Goal: Check status: Check status

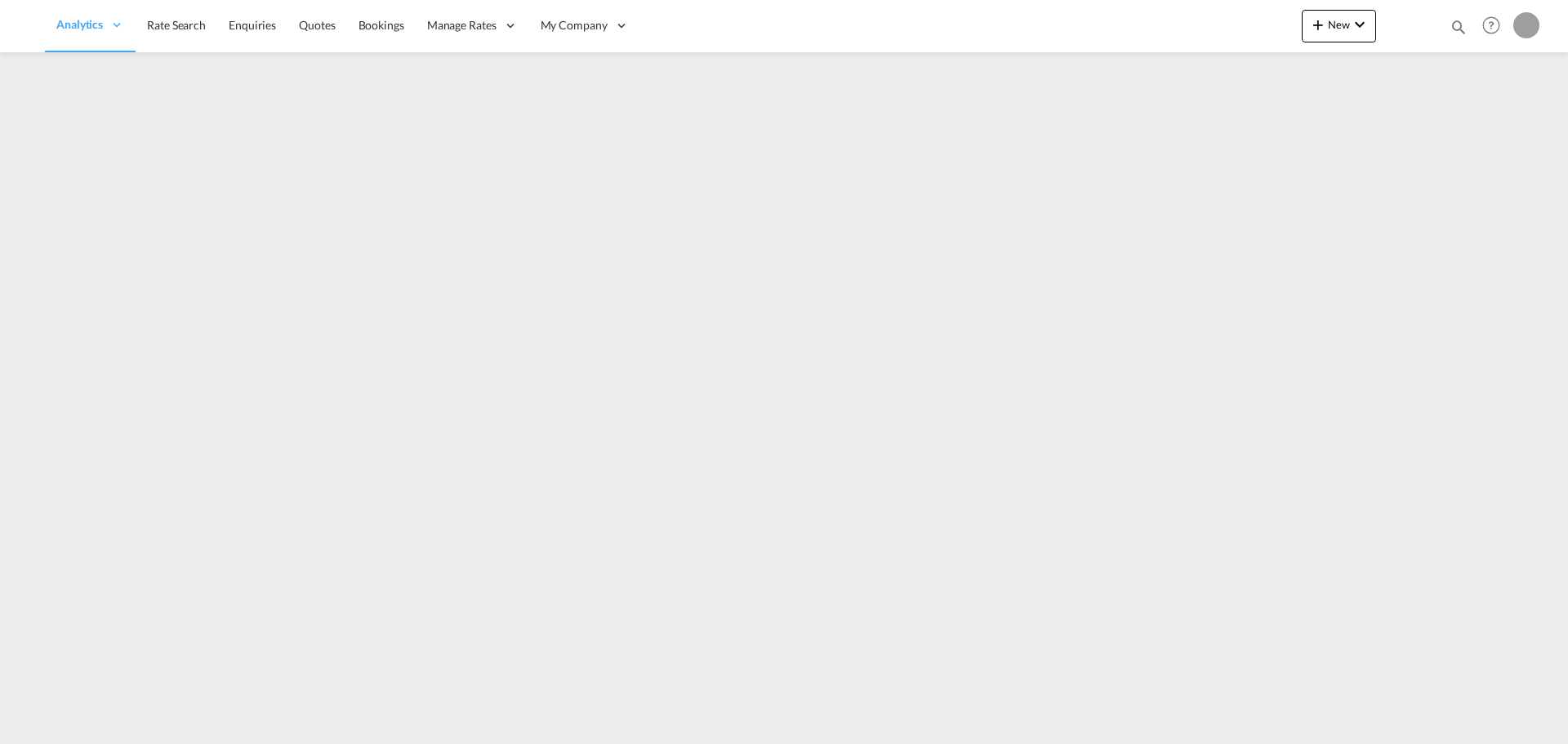
click at [1456, 25] on md-icon "icon-magnify" at bounding box center [1458, 27] width 18 height 18
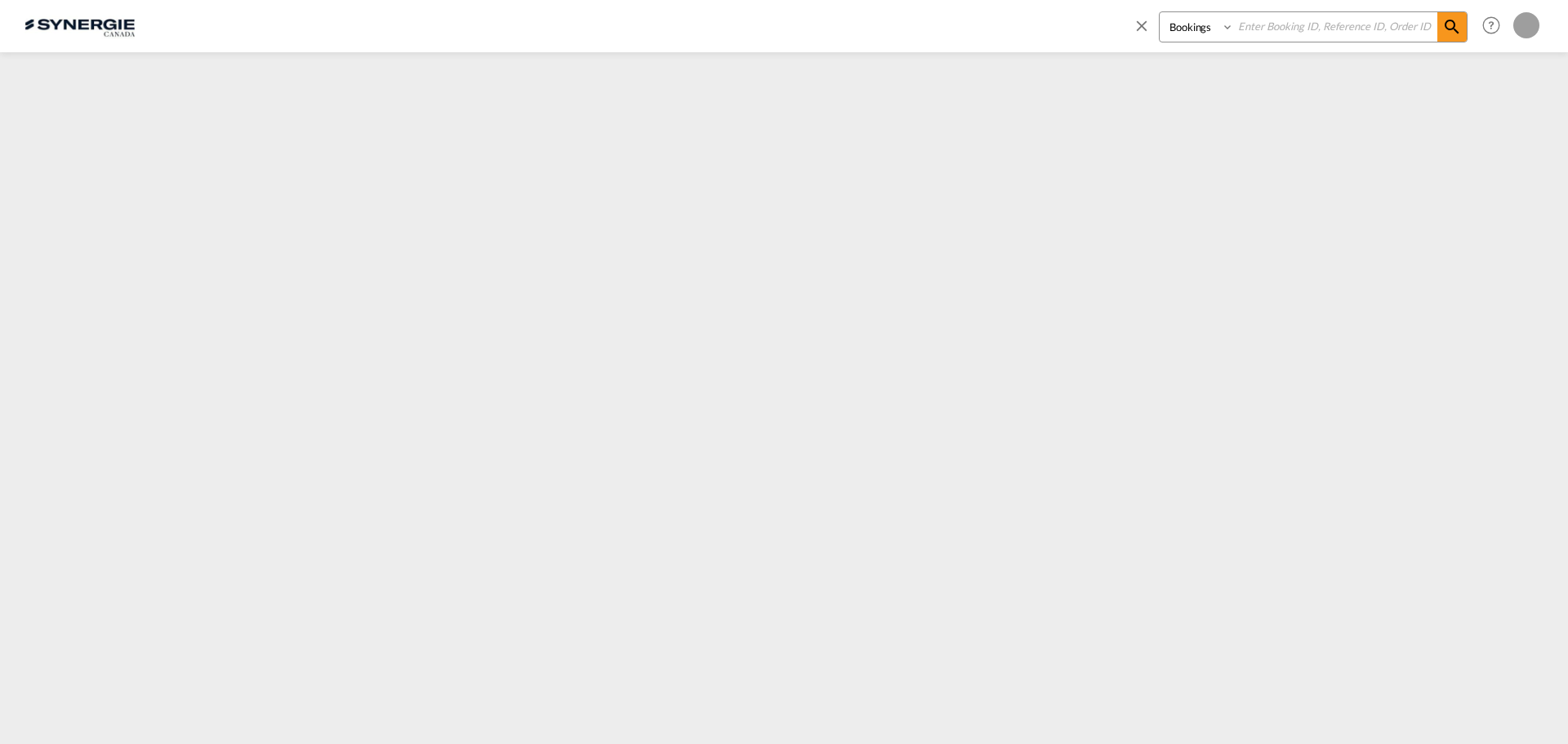
drag, startPoint x: 1176, startPoint y: 29, endPoint x: 1180, endPoint y: 38, distance: 9.8
click at [1176, 29] on select "Bookings Quotes Enquiries" at bounding box center [1198, 27] width 78 height 30
select select "Quotes"
click at [1160, 12] on select "Bookings Quotes Enquiries" at bounding box center [1198, 27] width 78 height 30
click at [1316, 25] on input at bounding box center [1336, 26] width 203 height 29
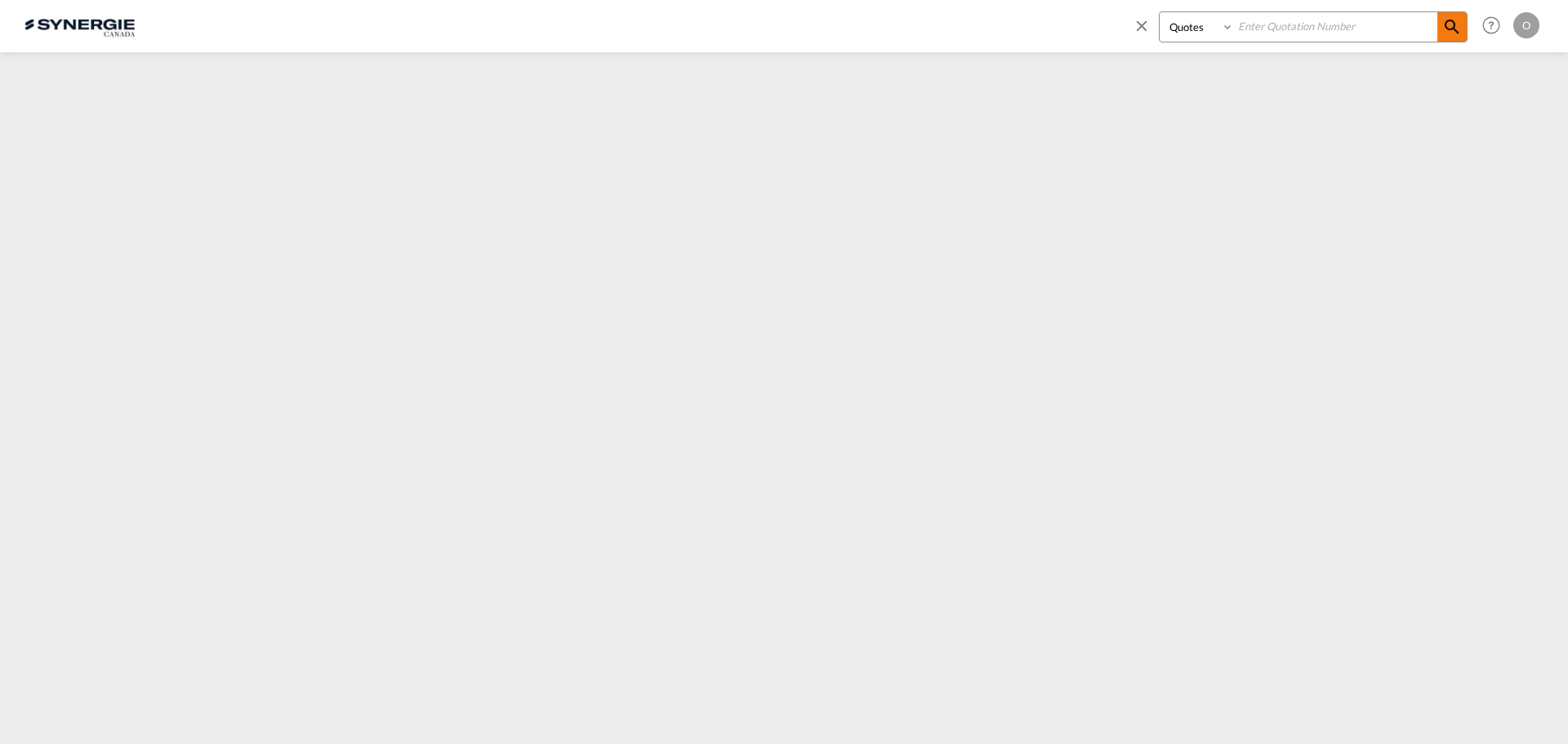
paste input "SYC000013444"
type input "SYC000013444"
click at [1446, 27] on md-icon "icon-magnify" at bounding box center [1452, 27] width 20 height 20
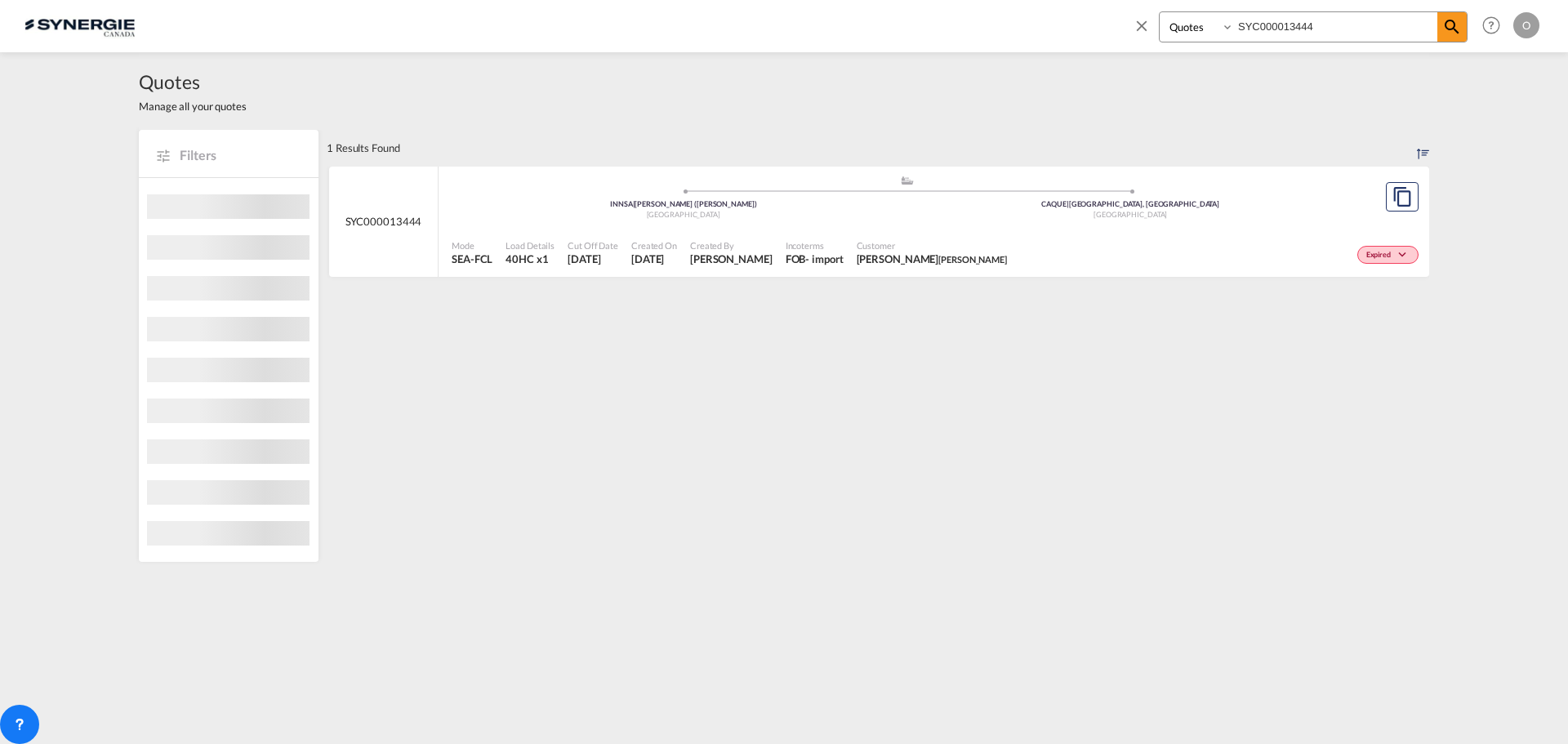
click at [938, 257] on span "tilton" at bounding box center [972, 259] width 69 height 11
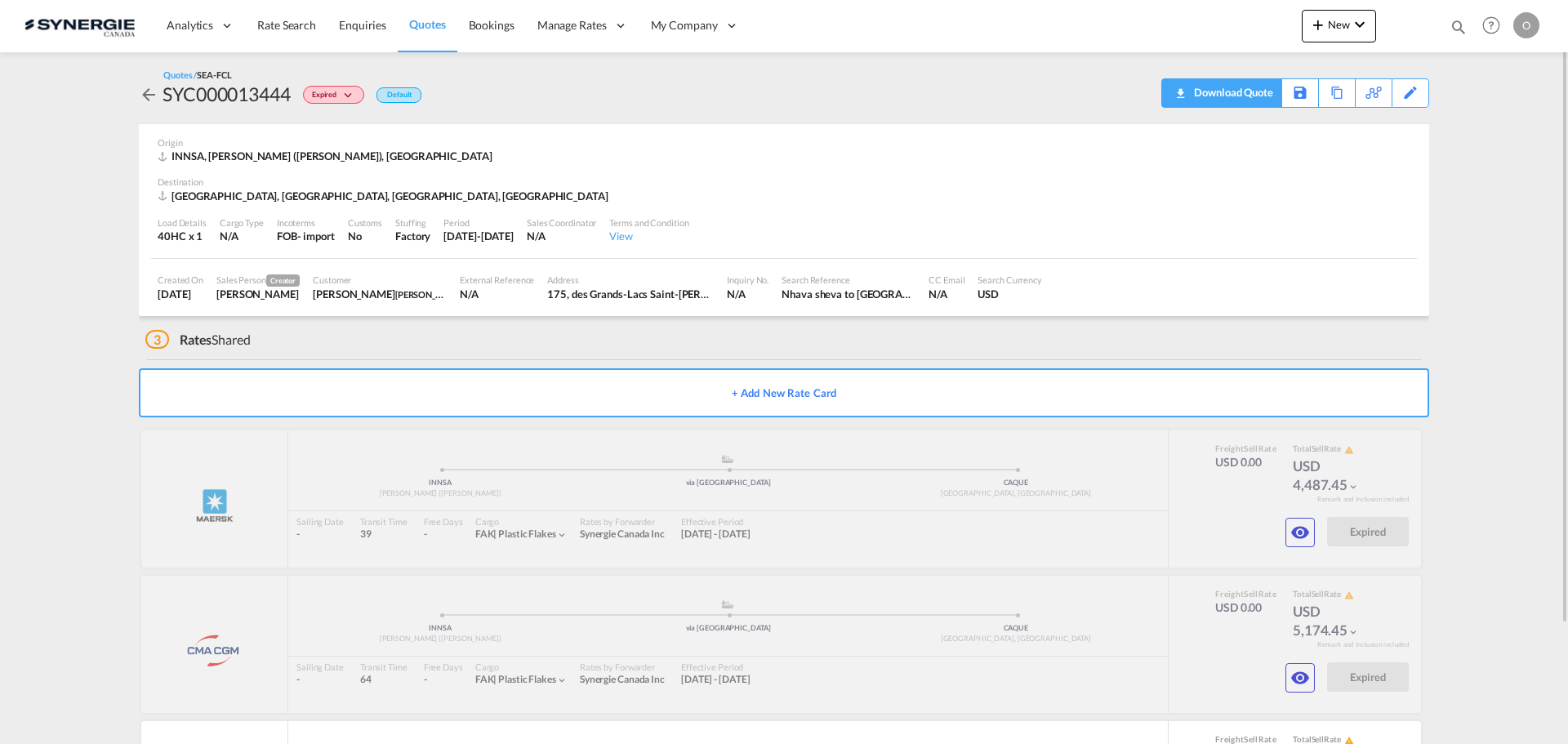
click at [1254, 96] on div "Download Quote" at bounding box center [1231, 93] width 84 height 26
click at [1290, 526] on md-icon "icon-eye" at bounding box center [1300, 533] width 20 height 20
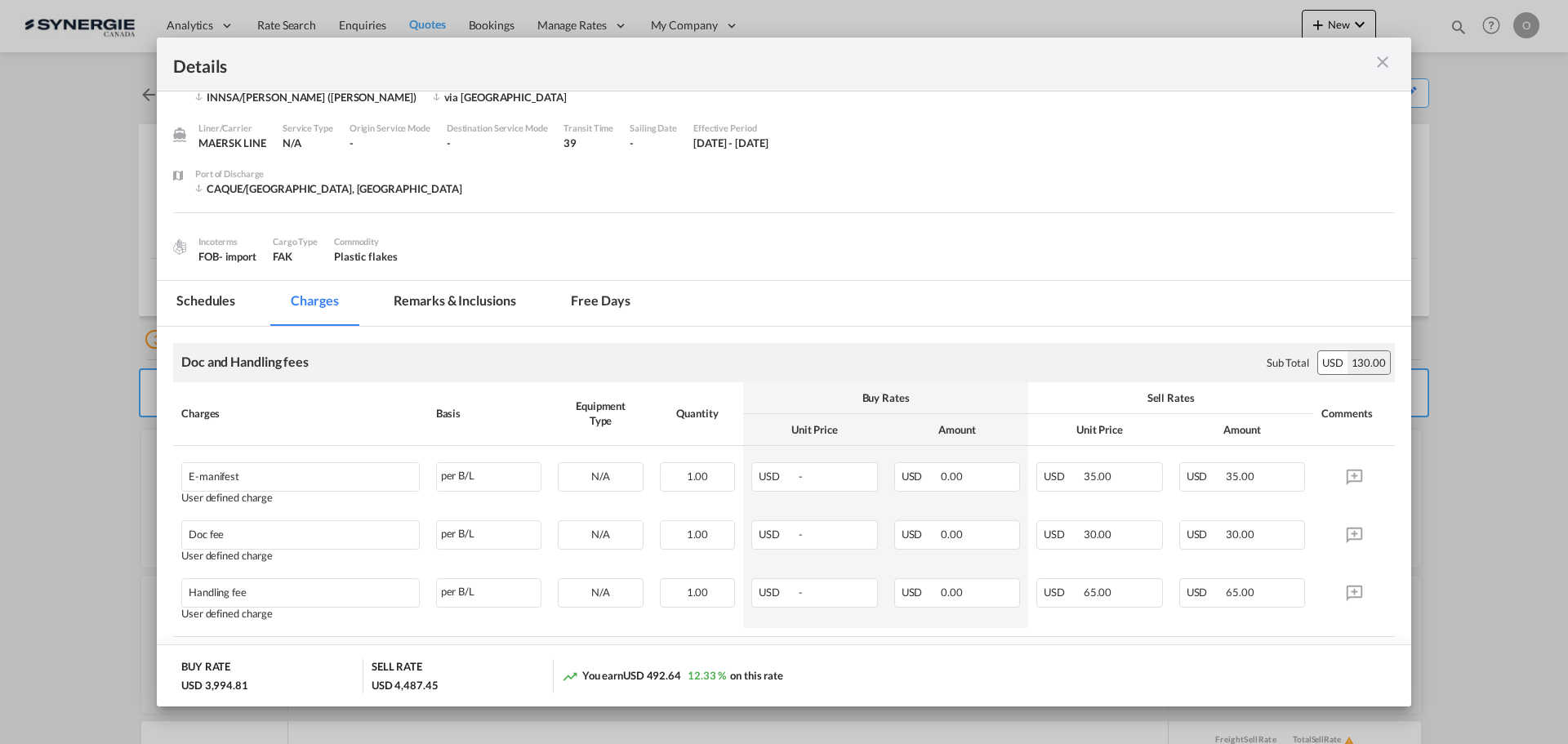
scroll to position [20, 0]
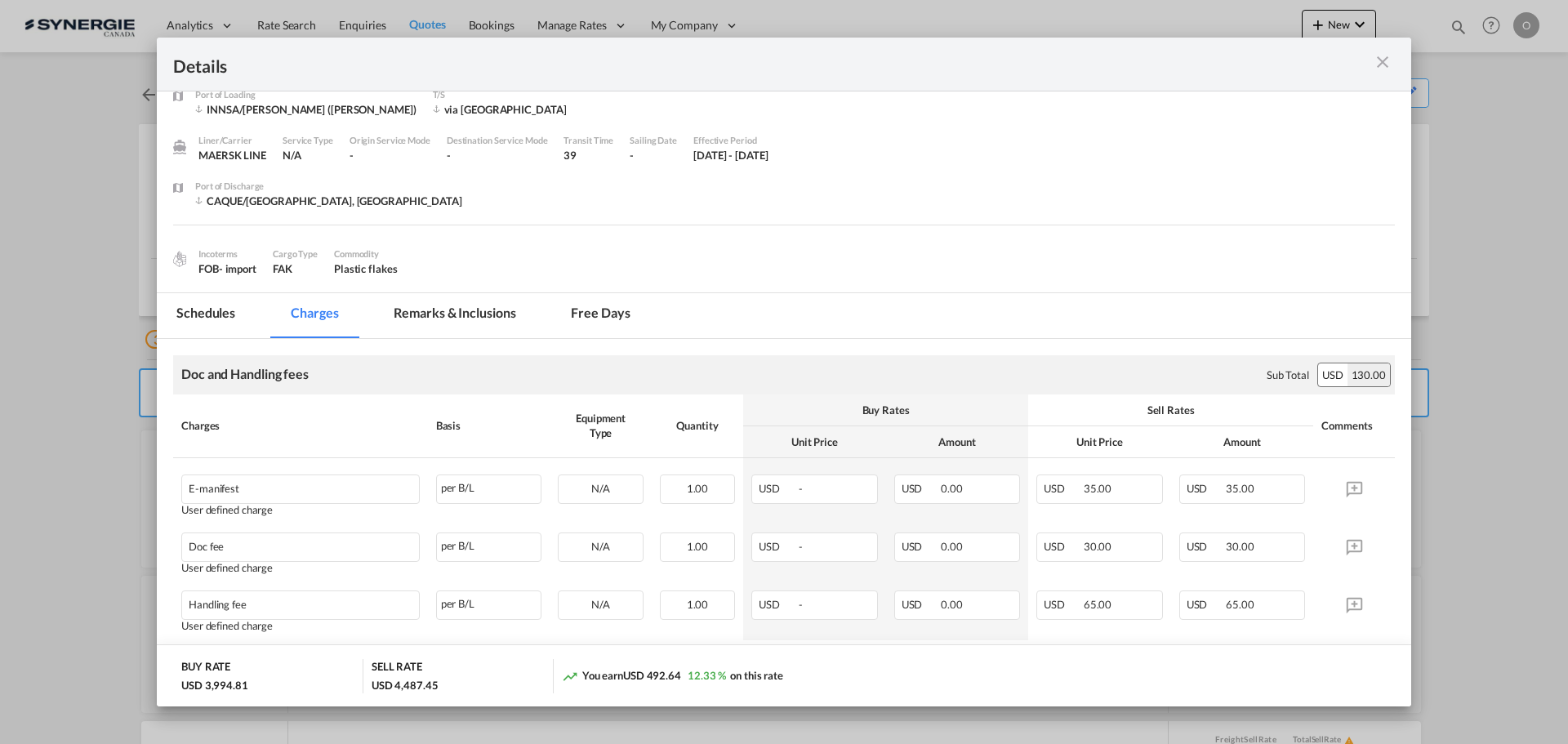
click at [450, 307] on md-tab-item "Remarks & Inclusions" at bounding box center [453, 315] width 160 height 45
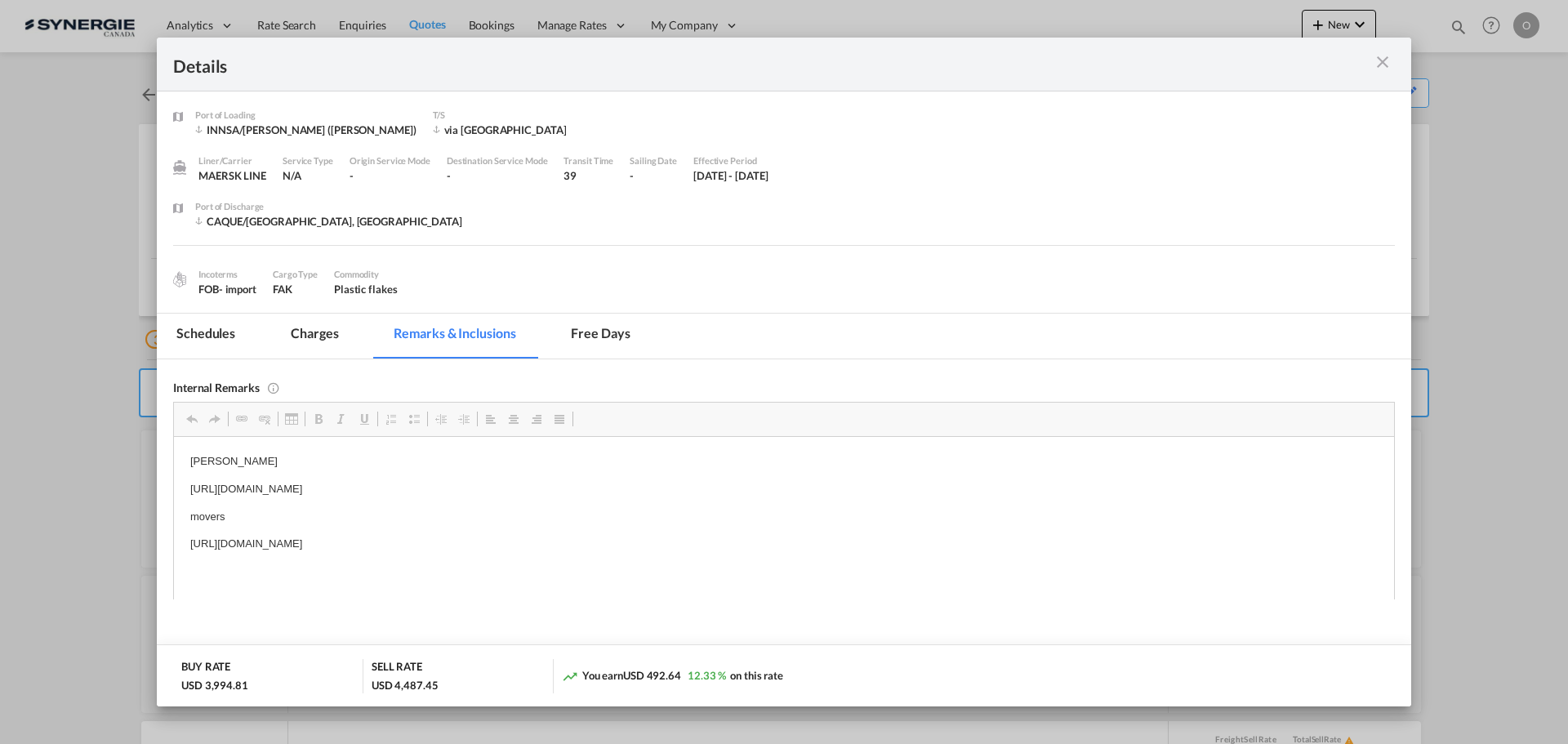
scroll to position [0, 0]
click at [308, 339] on md-tab-item "Charges" at bounding box center [314, 336] width 87 height 45
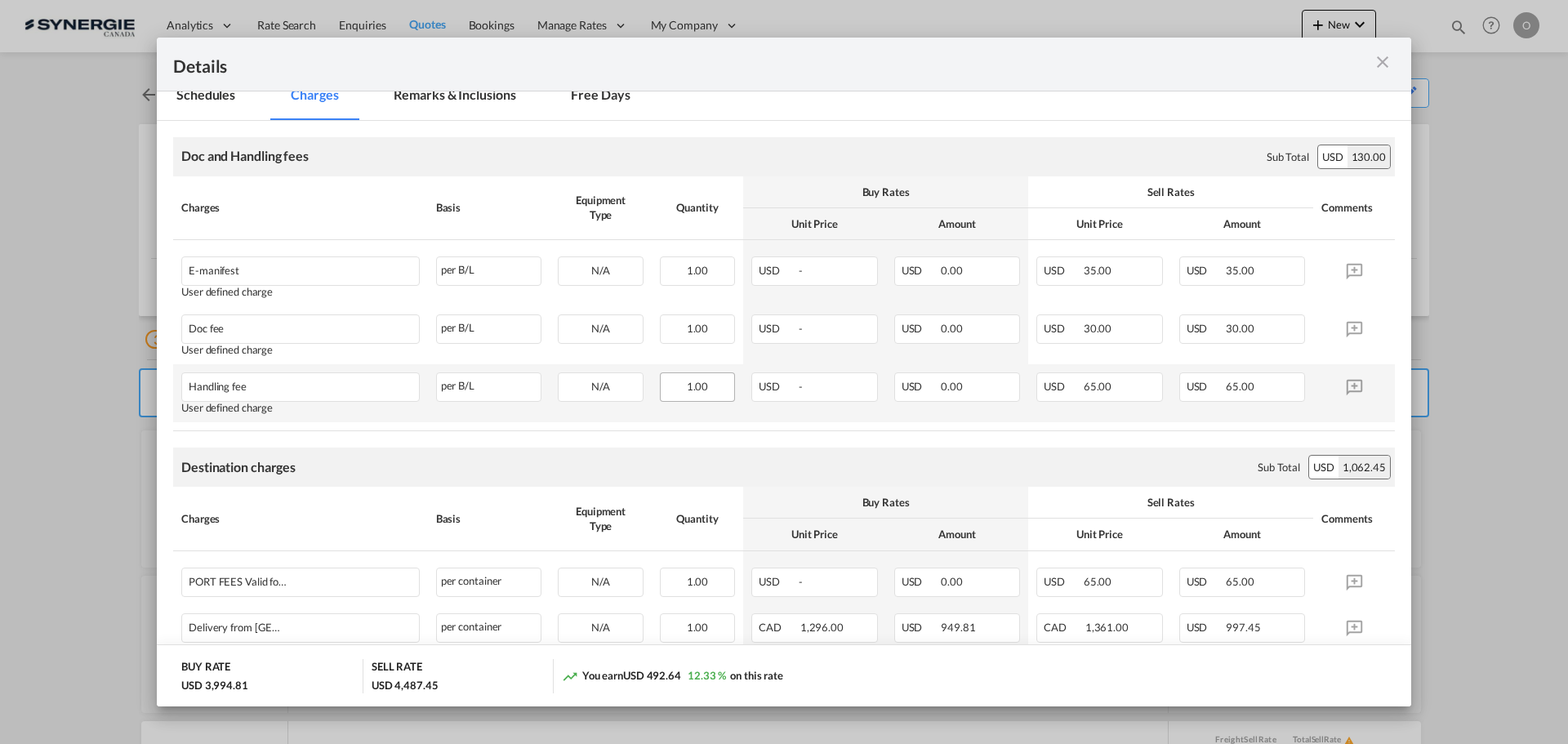
scroll to position [245, 0]
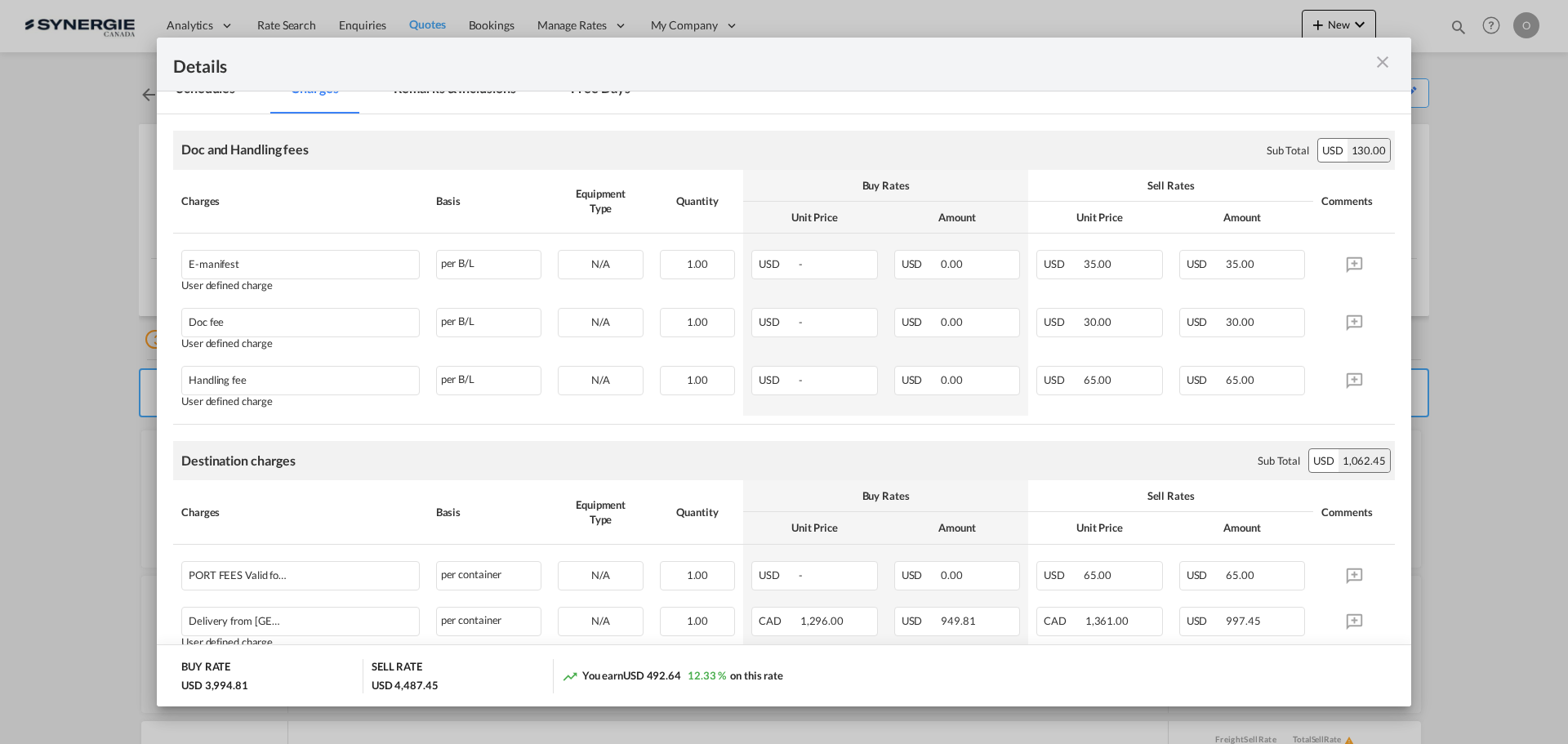
click at [1378, 65] on md-icon "icon-close m-3 fg-AAA8AD cursor" at bounding box center [1383, 62] width 20 height 20
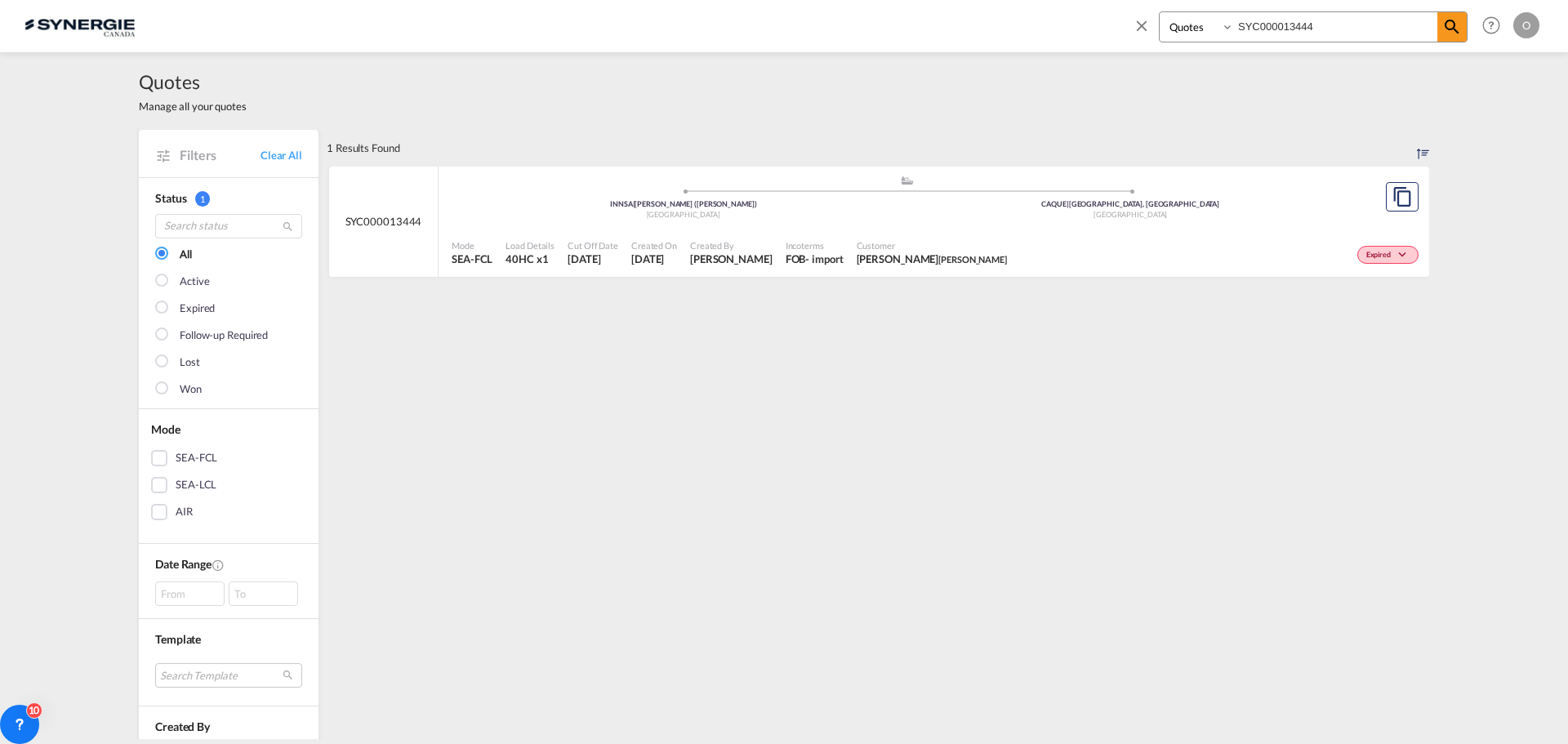
select select "Quotes"
drag, startPoint x: 1335, startPoint y: 28, endPoint x: 1080, endPoint y: 9, distance: 255.7
click at [1081, 11] on div "Bookings Quotes Enquiries SYC000013444 Help Resources Product Release O My Prof…" at bounding box center [784, 25] width 1519 height 51
paste input "4026"
type input "SYC000014026"
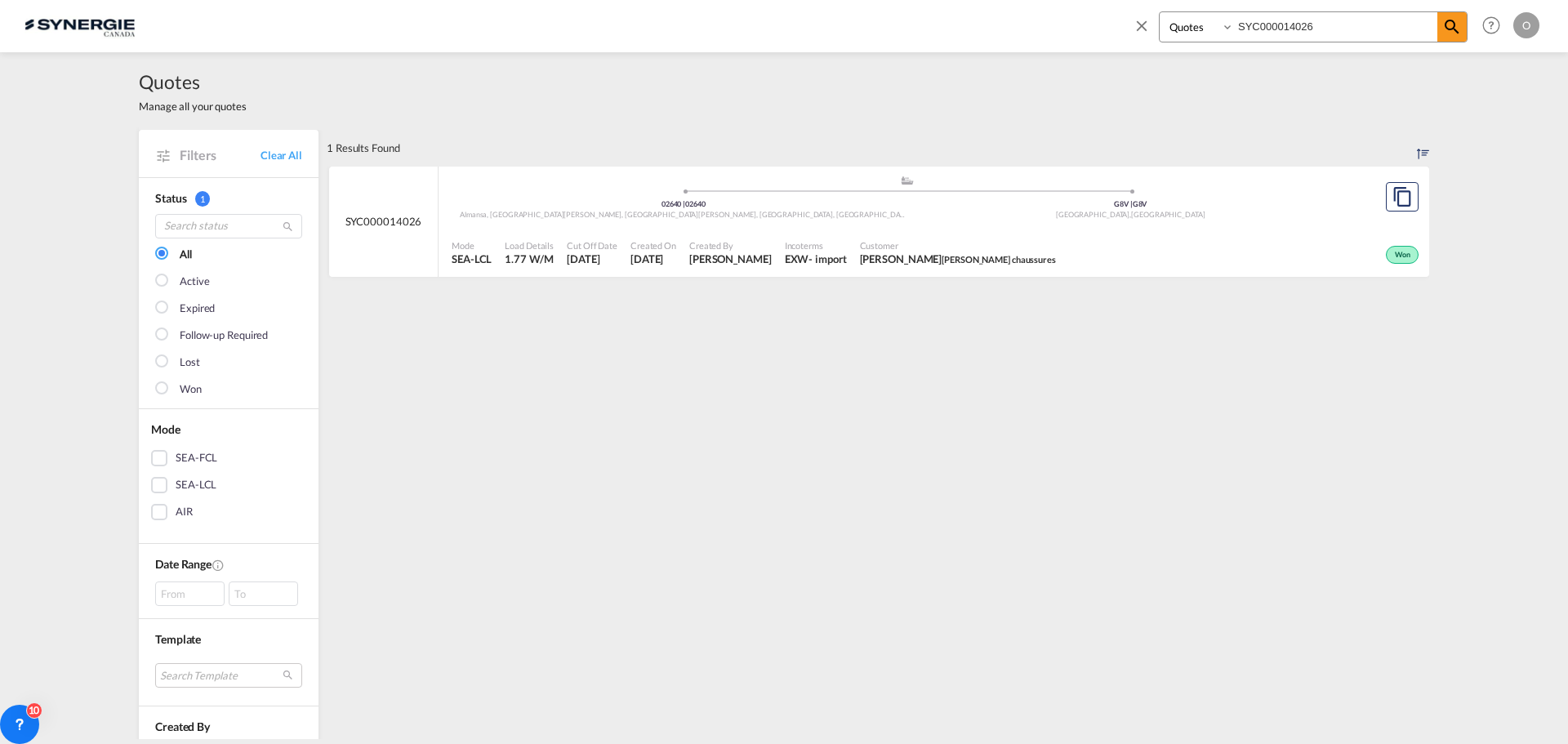
click at [918, 263] on span "BERNARD CARON Caron chaussures" at bounding box center [957, 258] width 196 height 15
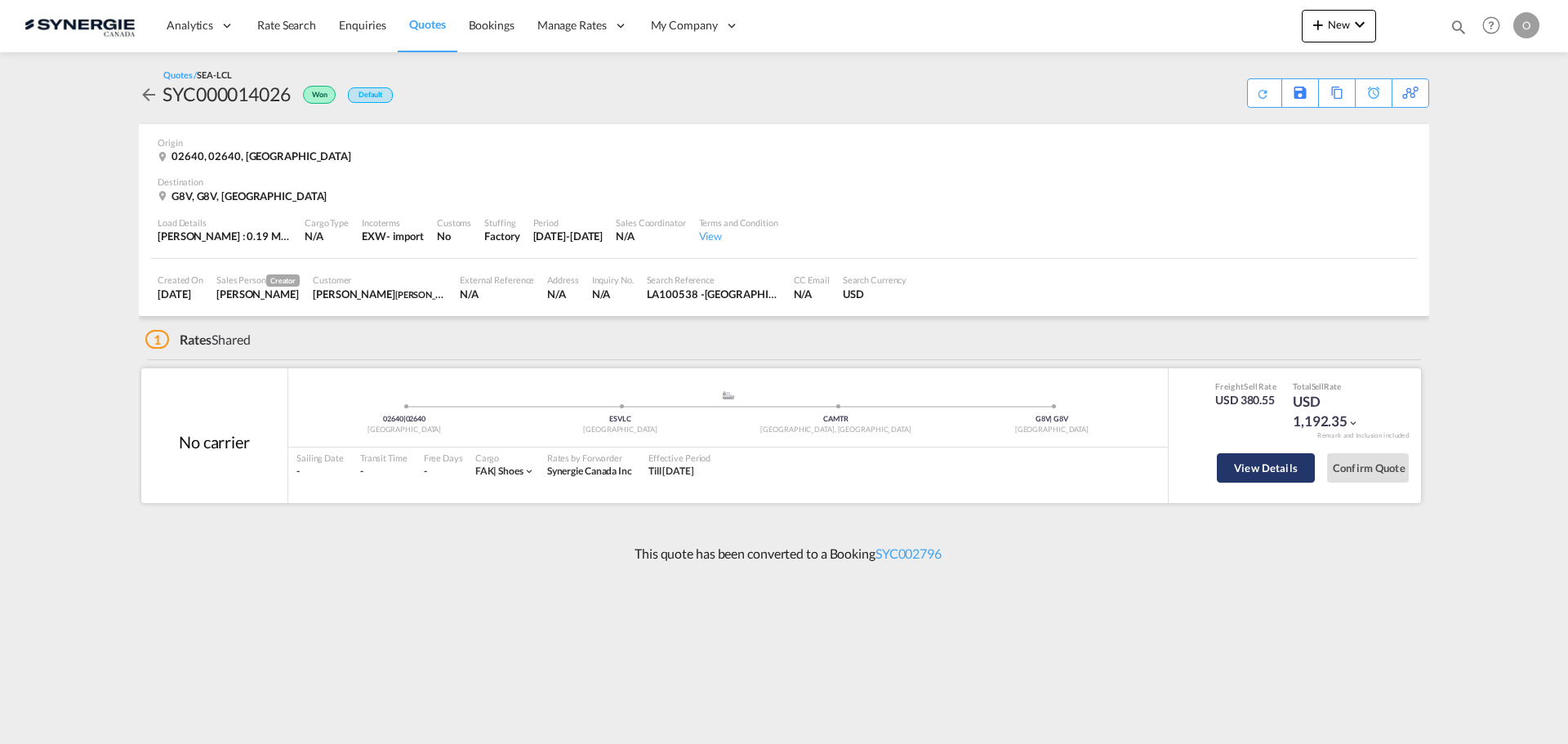
click at [1243, 467] on button "View Details" at bounding box center [1265, 468] width 98 height 30
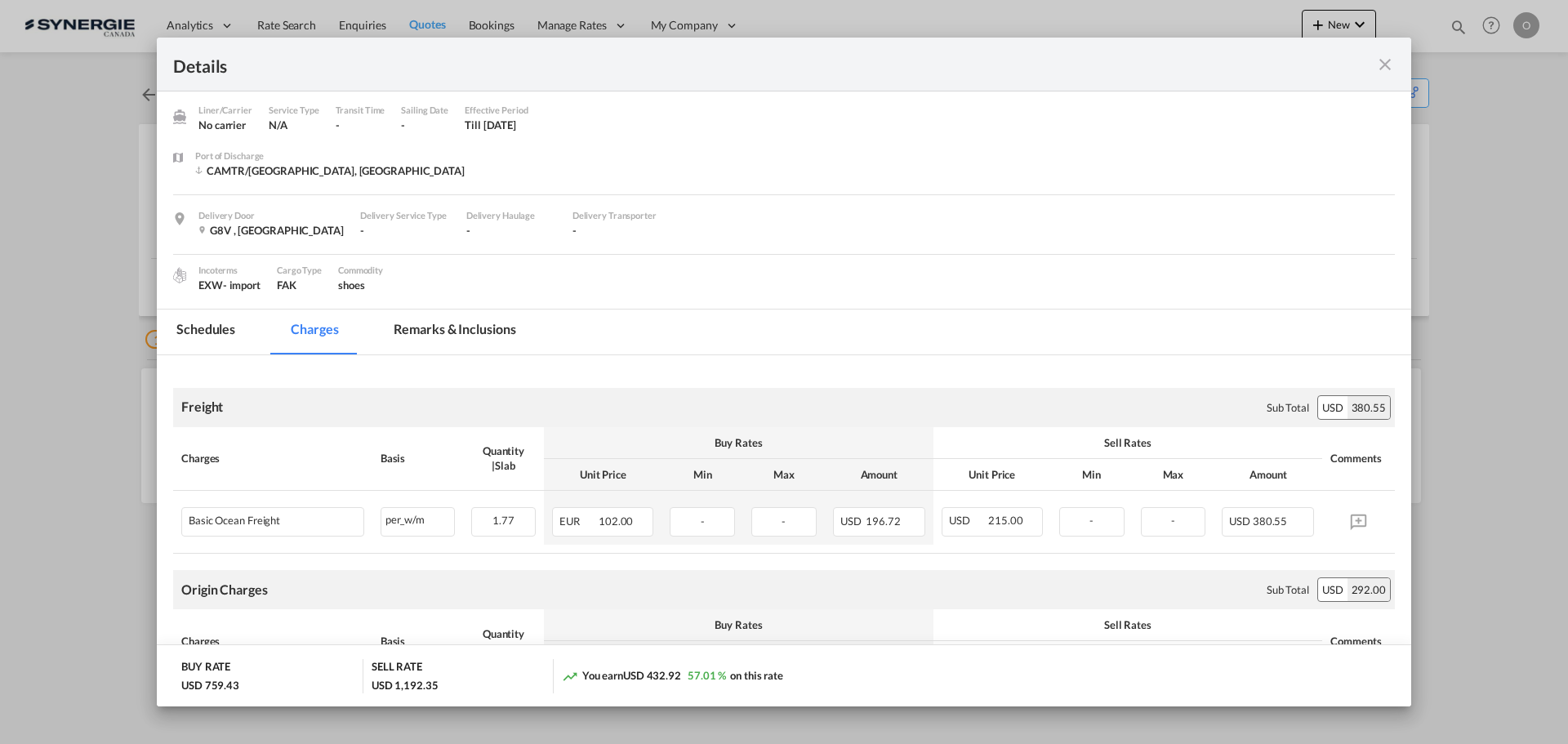
scroll to position [245, 0]
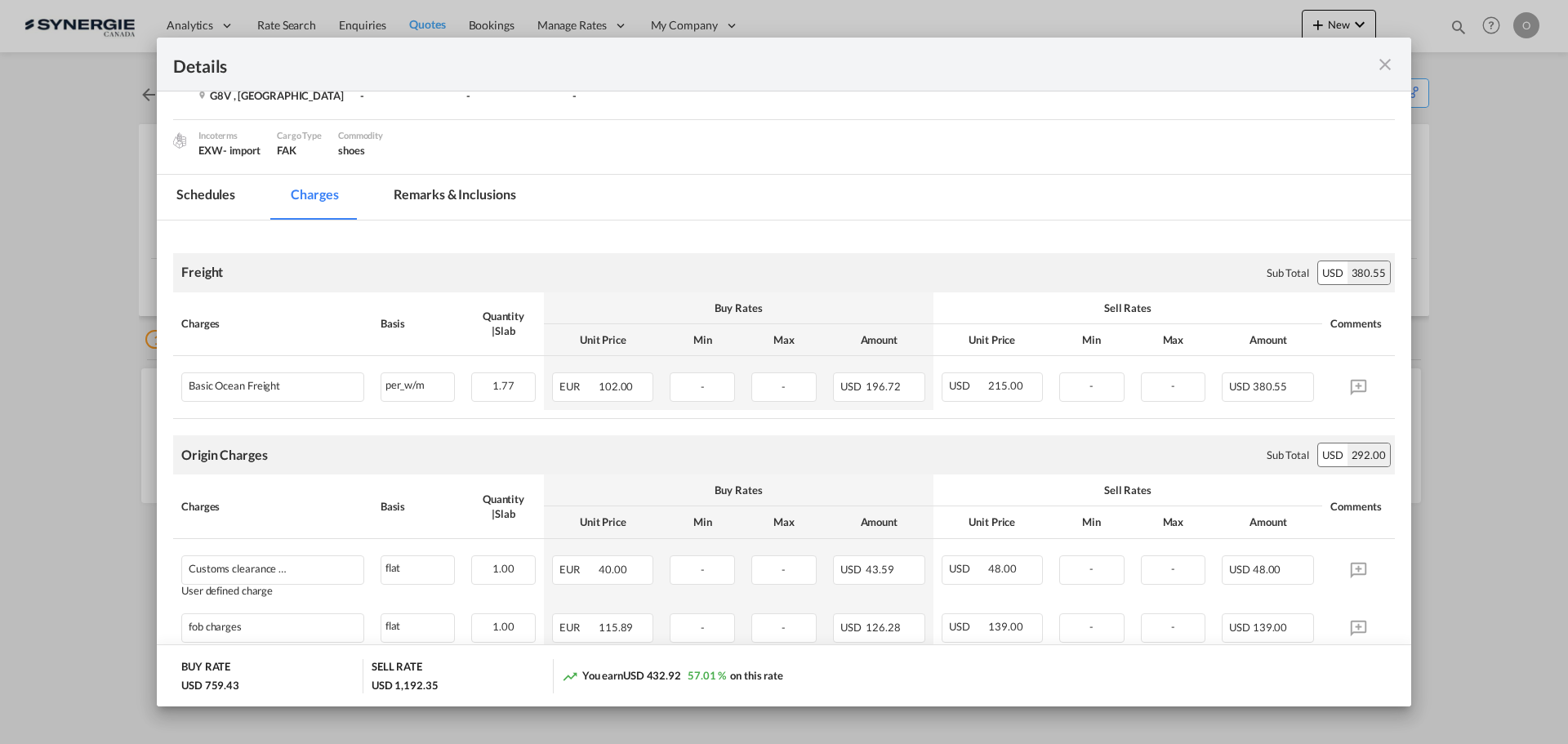
click at [471, 197] on md-tab-item "Remarks & Inclusions" at bounding box center [453, 196] width 160 height 45
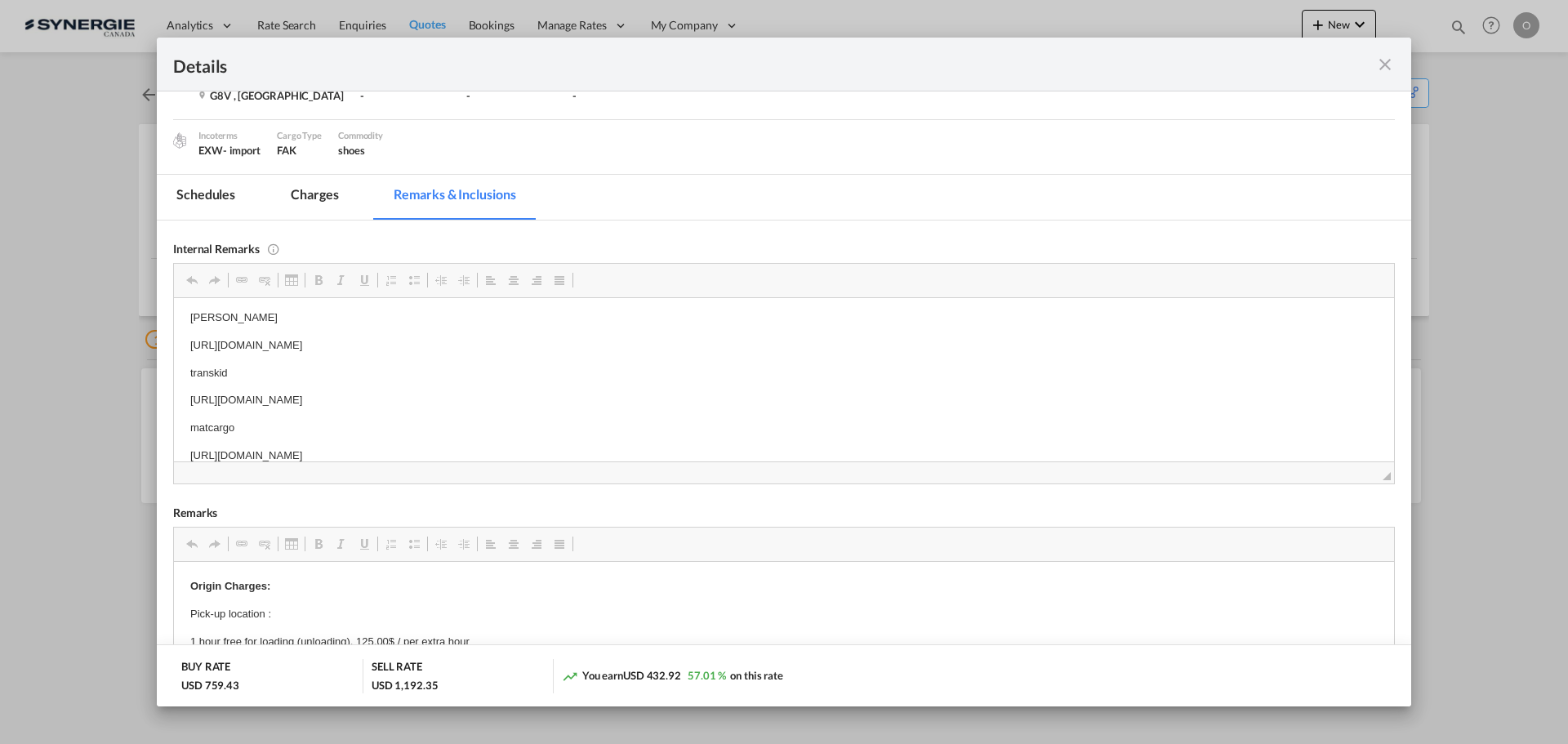
scroll to position [0, 0]
click at [326, 195] on md-tab-item "Charges" at bounding box center [314, 196] width 87 height 45
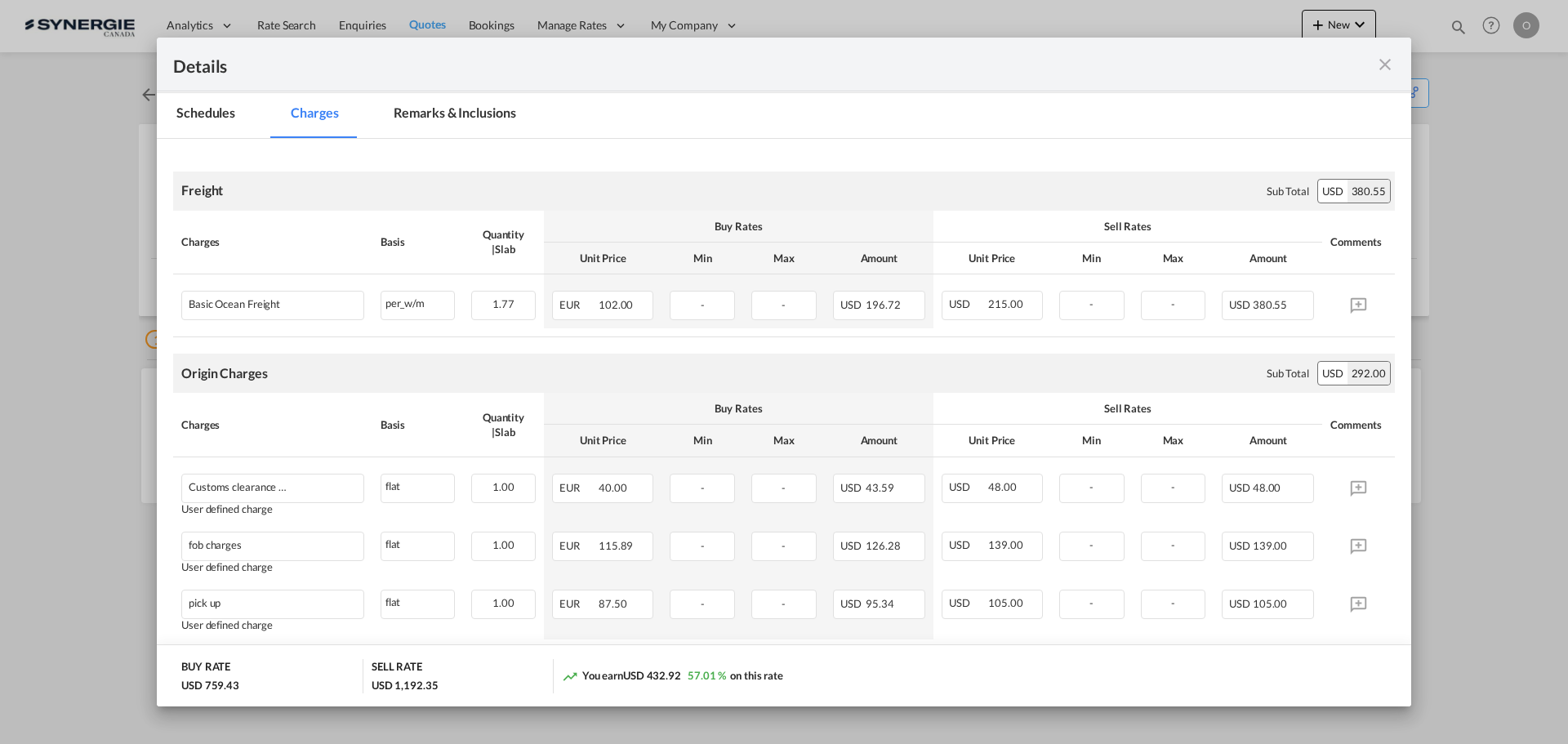
scroll to position [408, 0]
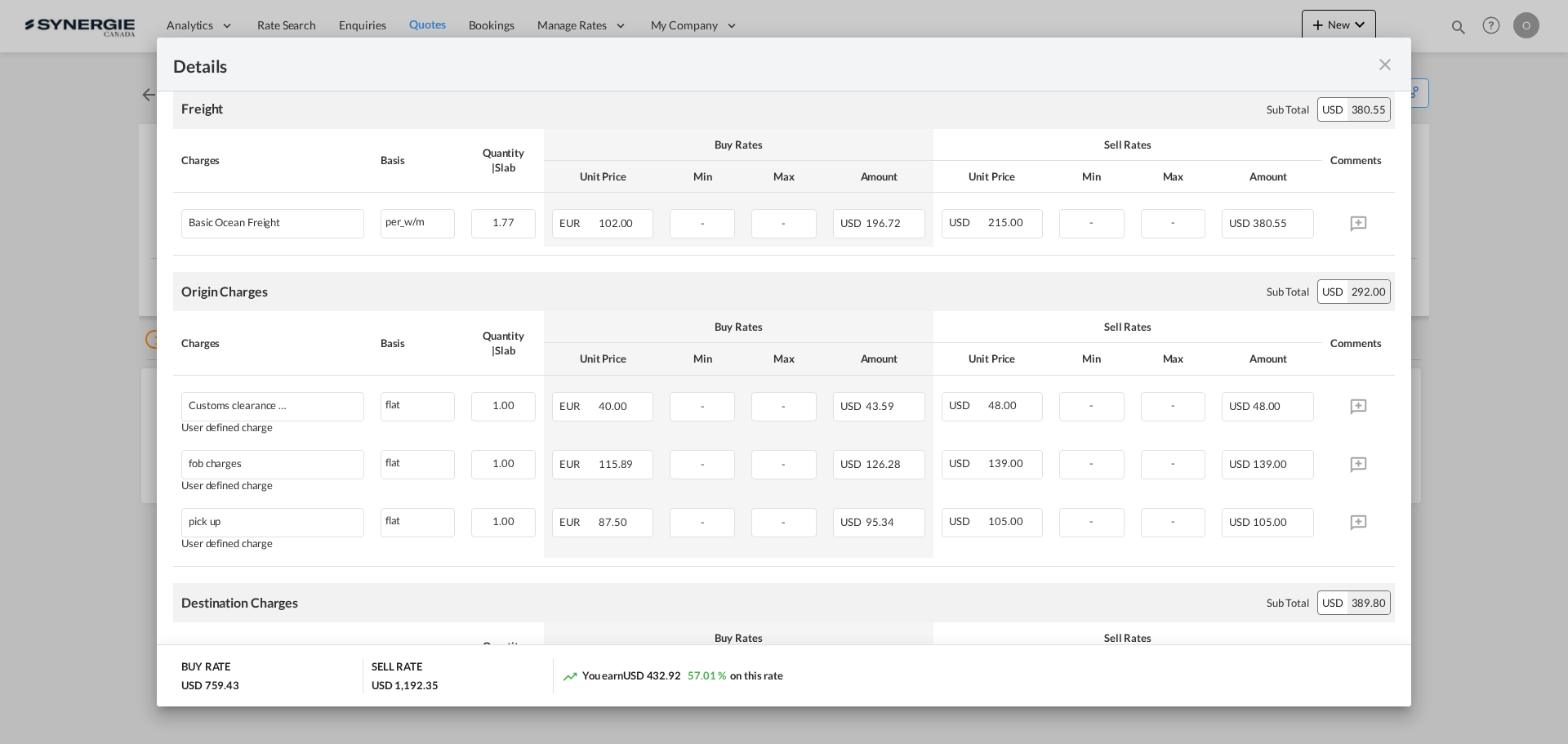
click at [1381, 65] on md-icon "icon-close fg-AAA8AD m-0 cursor" at bounding box center [1385, 65] width 20 height 20
